Goal: Task Accomplishment & Management: Use online tool/utility

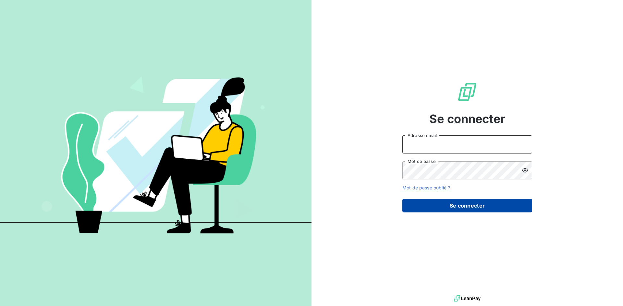
type input "[EMAIL_ADDRESS][PERSON_NAME][DOMAIN_NAME]"
click at [438, 205] on button "Se connecter" at bounding box center [467, 206] width 130 height 14
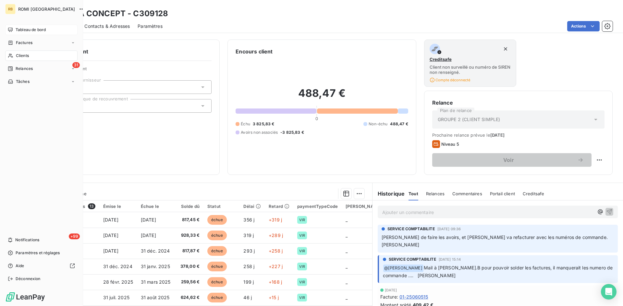
click at [25, 28] on span "Tableau de bord" at bounding box center [31, 30] width 30 height 6
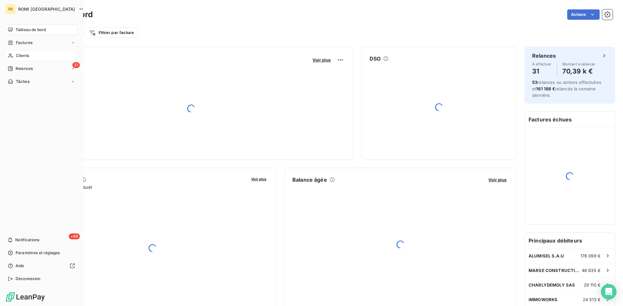
click at [31, 57] on div "Clients" at bounding box center [41, 56] width 72 height 10
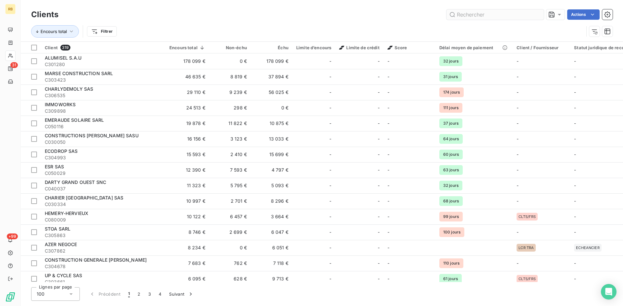
click at [462, 16] on input "text" at bounding box center [494, 14] width 97 height 10
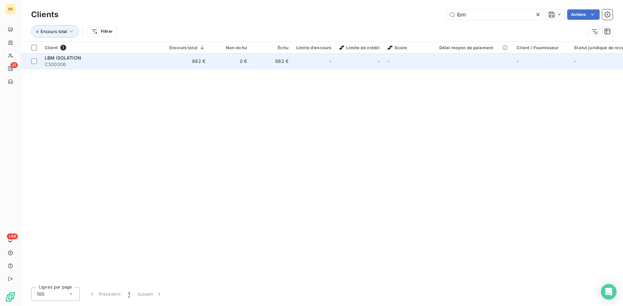
type input "lbm"
click at [69, 58] on span "LBM ISOLATION" at bounding box center [63, 58] width 36 height 6
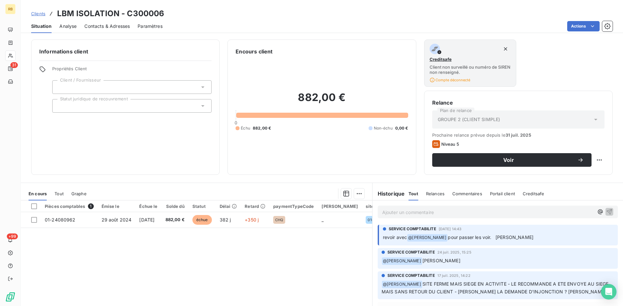
scroll to position [32, 0]
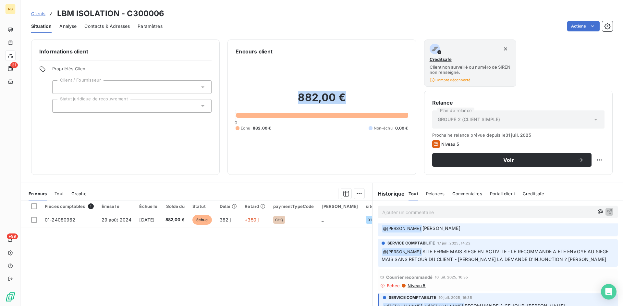
drag, startPoint x: 296, startPoint y: 96, endPoint x: 351, endPoint y: 95, distance: 54.2
click at [351, 95] on h2 "882,00 €" at bounding box center [321, 100] width 172 height 19
copy h2 "882,00 €"
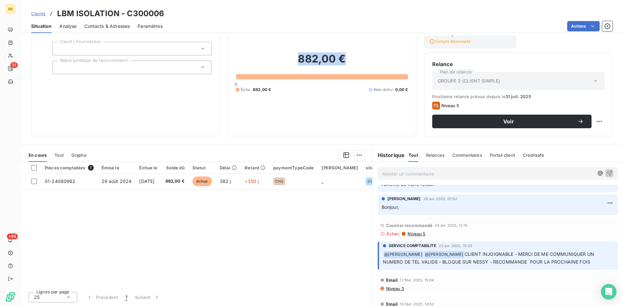
scroll to position [227, 0]
